Goal: Subscribe to service/newsletter

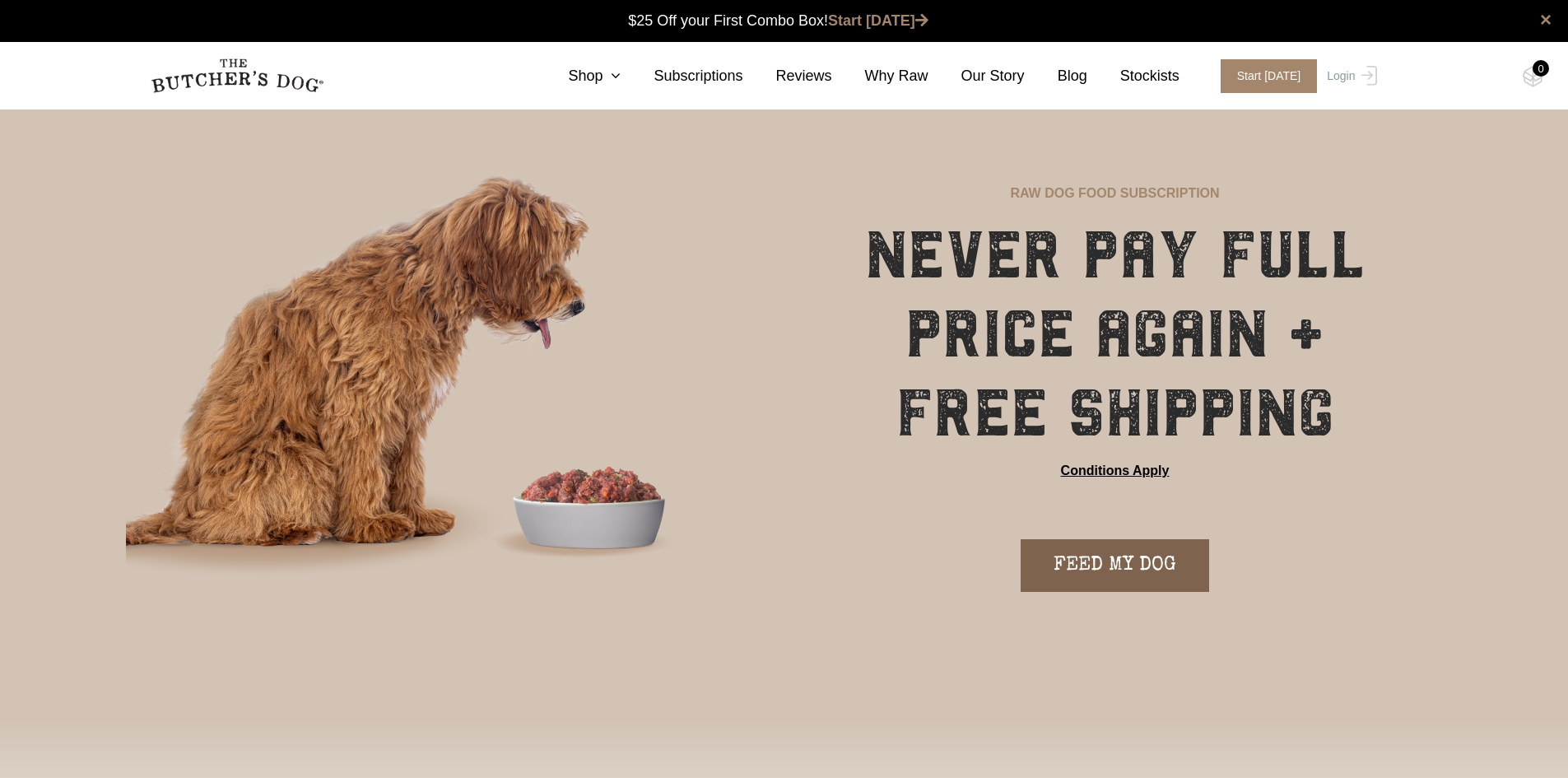
click at [1129, 561] on link "FEED MY DOG" at bounding box center [1115, 565] width 188 height 53
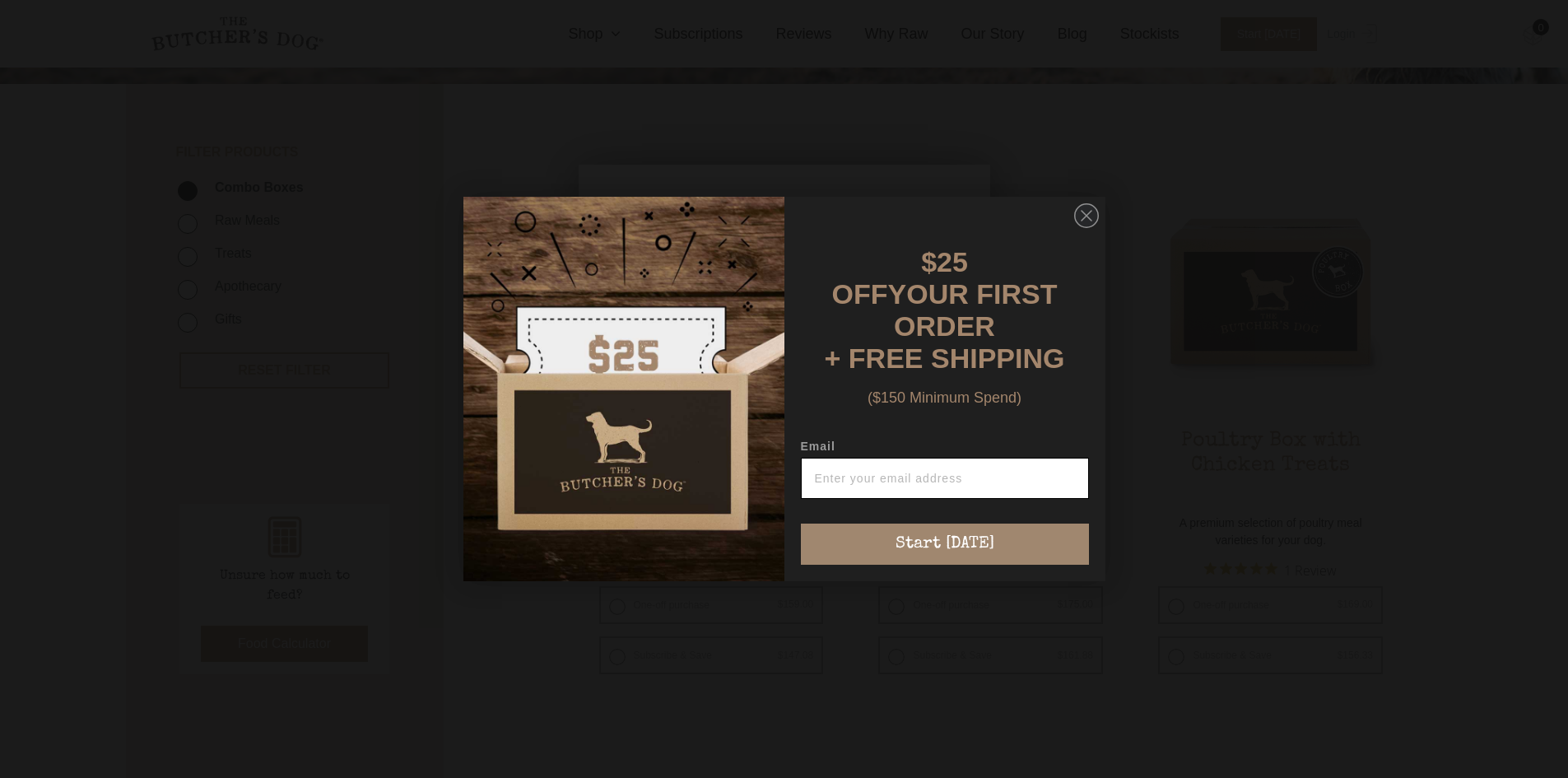
click at [885, 472] on input "Email" at bounding box center [945, 478] width 288 height 42
type input "[PERSON_NAME][EMAIL_ADDRESS][DOMAIN_NAME]"
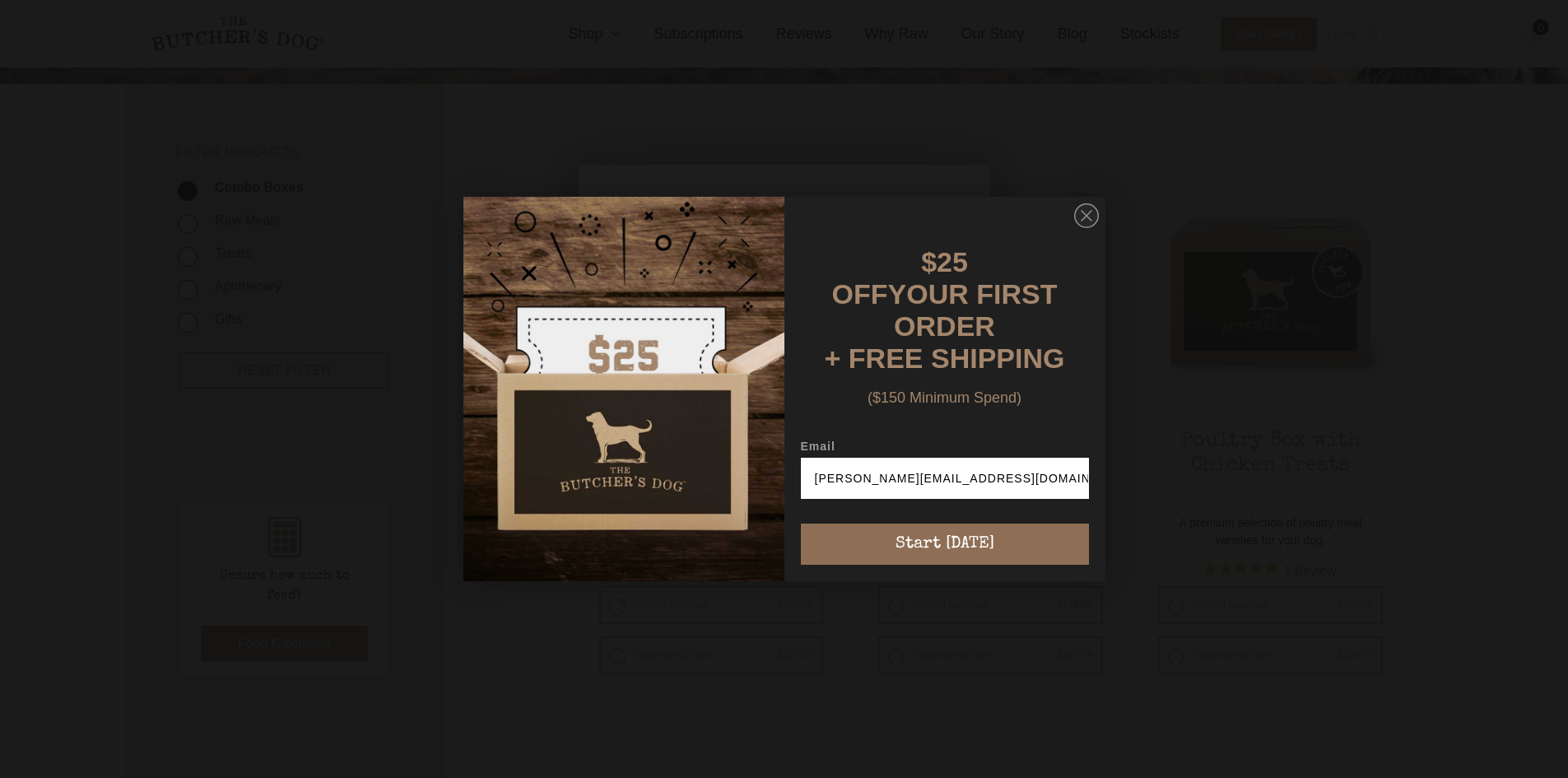
click at [940, 537] on button "Start [DATE]" at bounding box center [945, 544] width 288 height 42
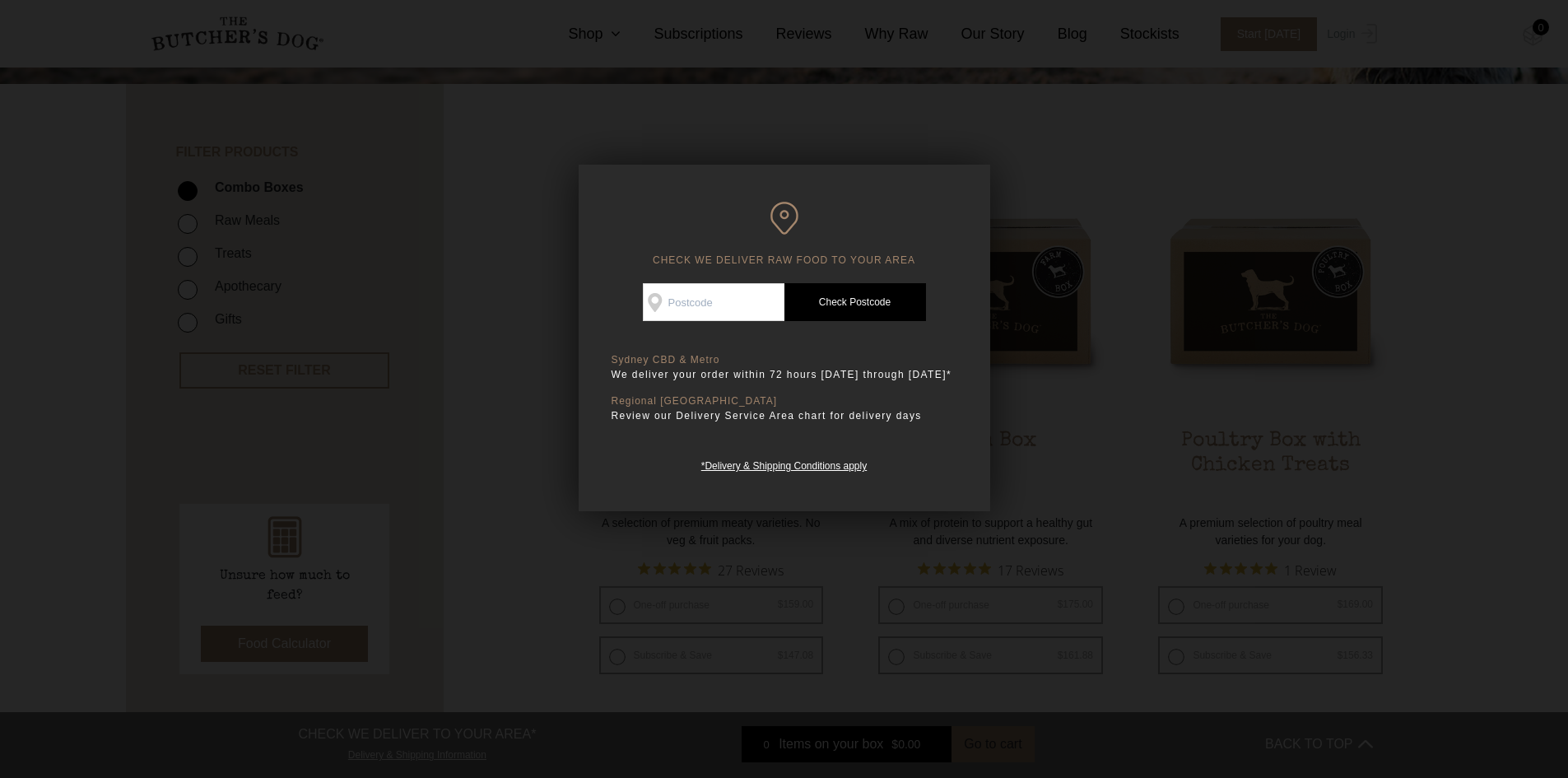
click at [741, 297] on input "Check Availability At" at bounding box center [713, 302] width 141 height 38
type input "4178"
click at [877, 305] on link "Check Postcode" at bounding box center [855, 302] width 141 height 38
